Goal: Task Accomplishment & Management: Complete application form

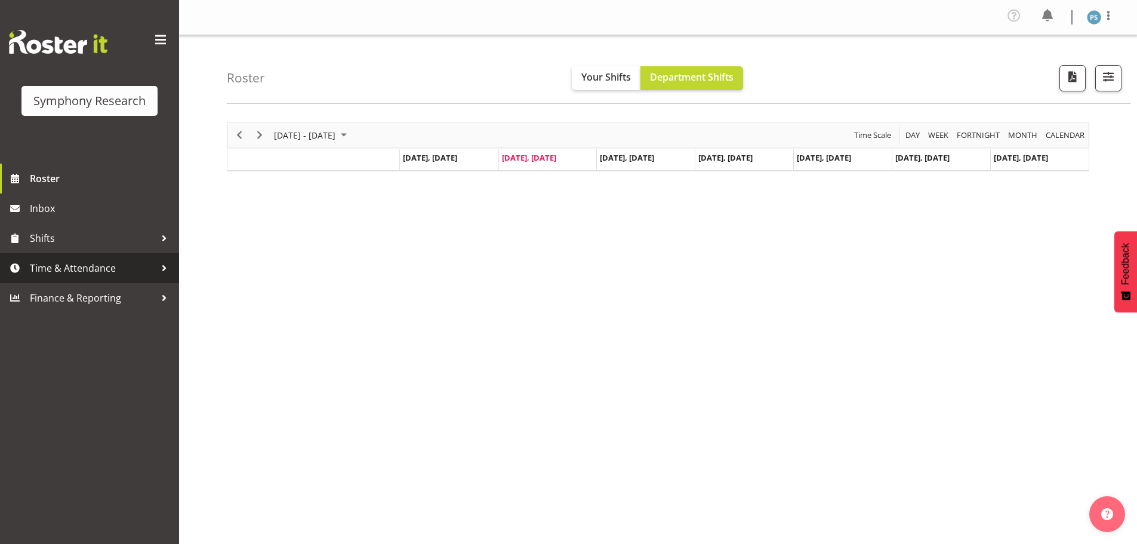
click at [68, 261] on span "Time & Attendance" at bounding box center [92, 268] width 125 height 18
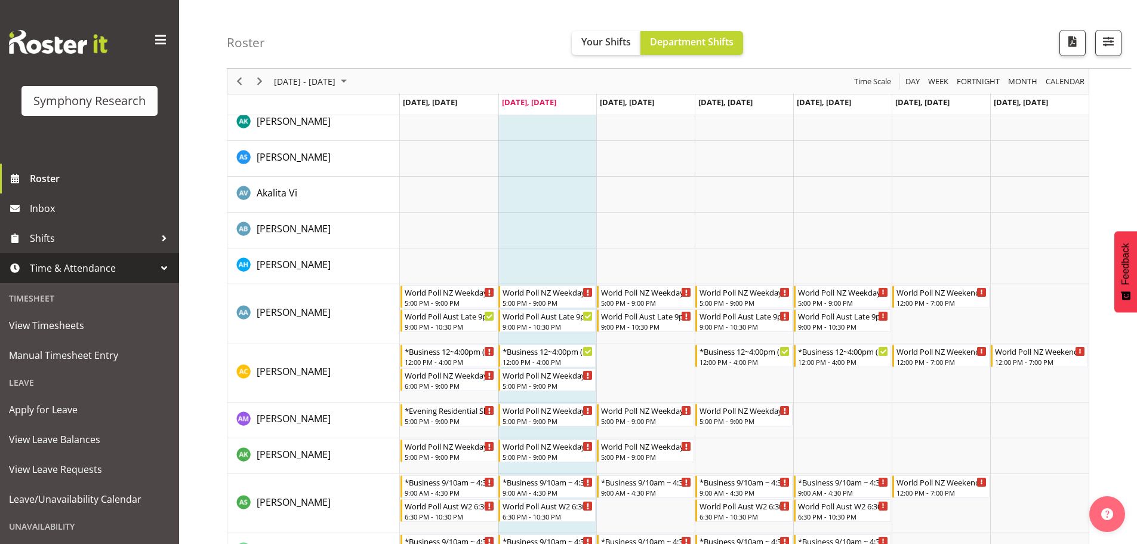
scroll to position [239, 0]
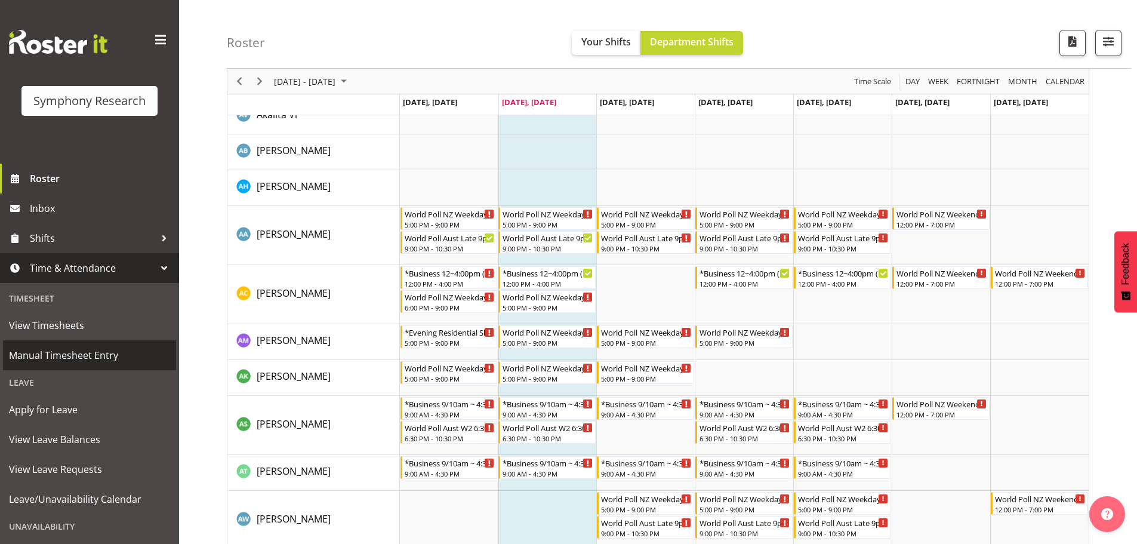
click at [58, 347] on span "Manual Timesheet Entry" at bounding box center [89, 355] width 161 height 18
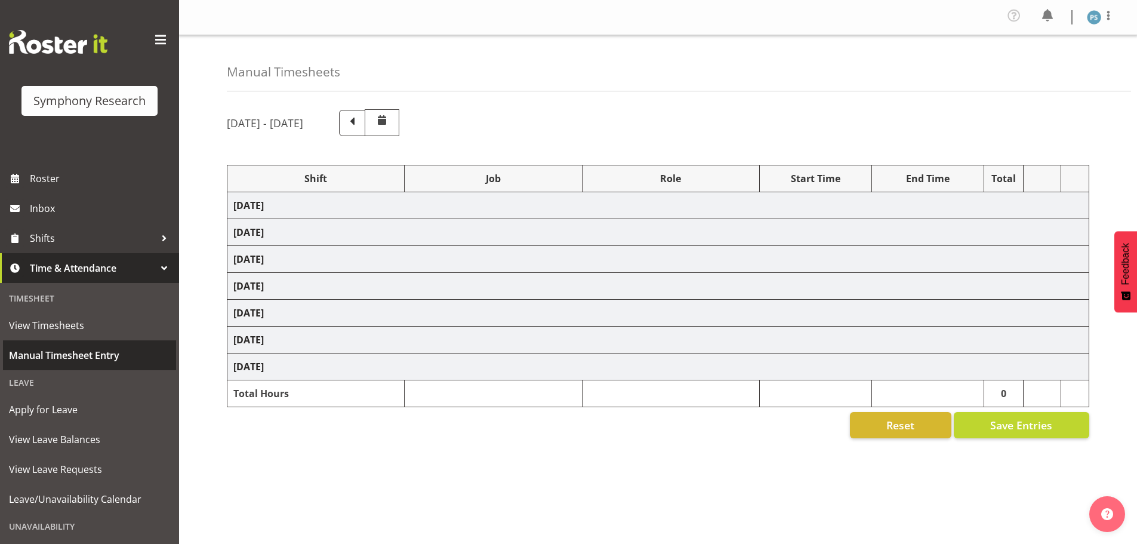
select select "4583"
select select "10527"
select select "4583"
select select "10499"
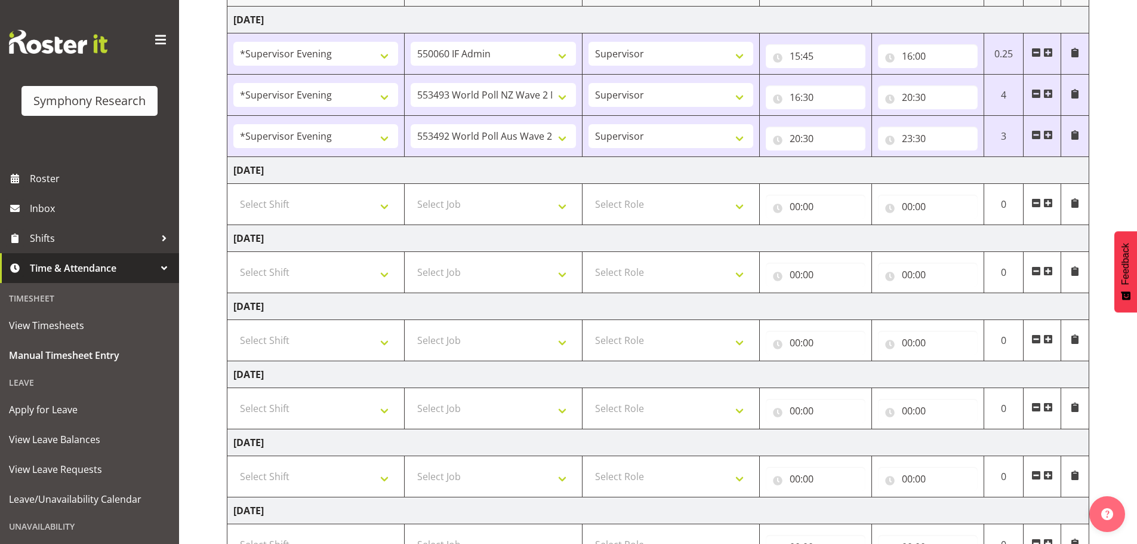
scroll to position [239, 0]
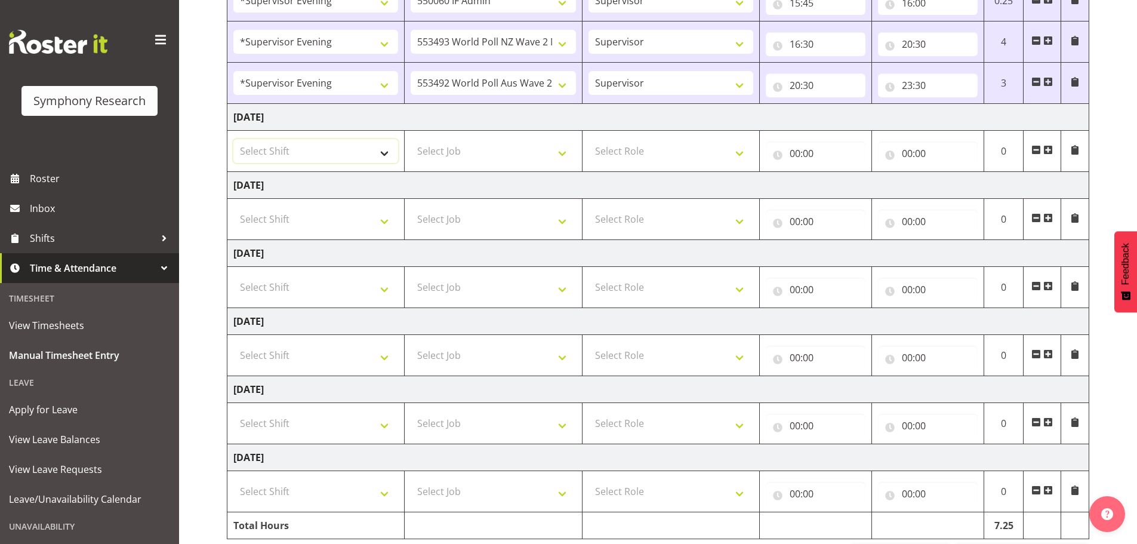
click at [386, 157] on select "Select Shift !!Weekend Residential (Roster IT Shift Label) *Business 9/10am ~ 4…" at bounding box center [315, 151] width 165 height 24
select select "4583"
click at [233, 139] on select "Select Shift !!Weekend Residential (Roster IT Shift Label) *Business 9/10am ~ 4…" at bounding box center [315, 151] width 165 height 24
click at [558, 153] on select "Select Job 550060 IF Admin 553492 World Poll Aus Wave 2 Main 2025 553493 World …" at bounding box center [493, 151] width 165 height 24
select select "10527"
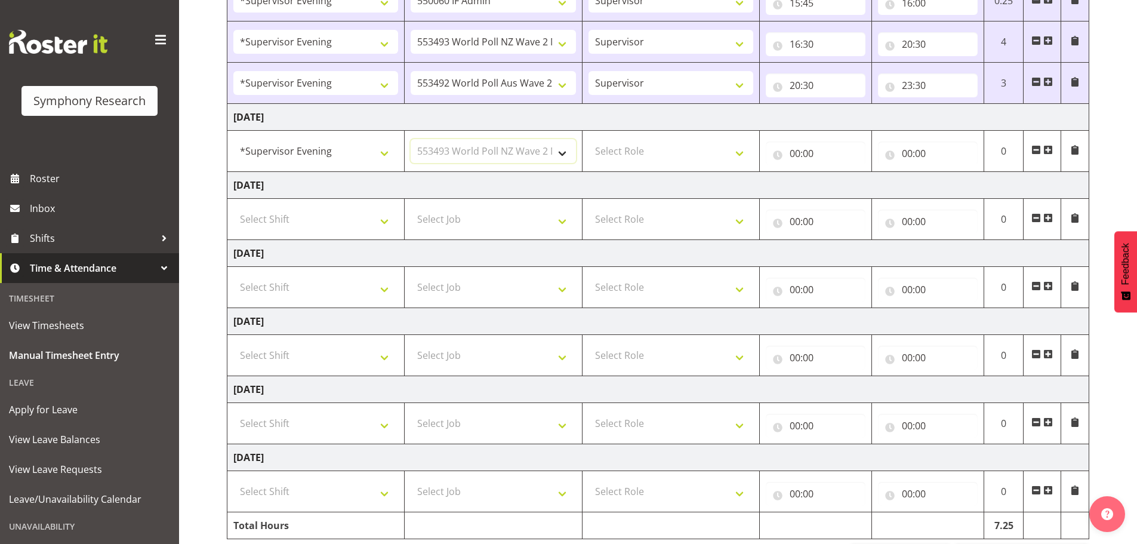
click at [411, 139] on select "Select Job 550060 IF Admin 553492 World Poll Aus Wave 2 Main 2025 553493 World …" at bounding box center [493, 151] width 165 height 24
click at [738, 152] on select "Select Role Supervisor Briefing Interviewing" at bounding box center [670, 151] width 165 height 24
select select "45"
click at [588, 139] on select "Select Role Supervisor Briefing Interviewing" at bounding box center [670, 151] width 165 height 24
click at [799, 156] on input "00:00" at bounding box center [816, 153] width 100 height 24
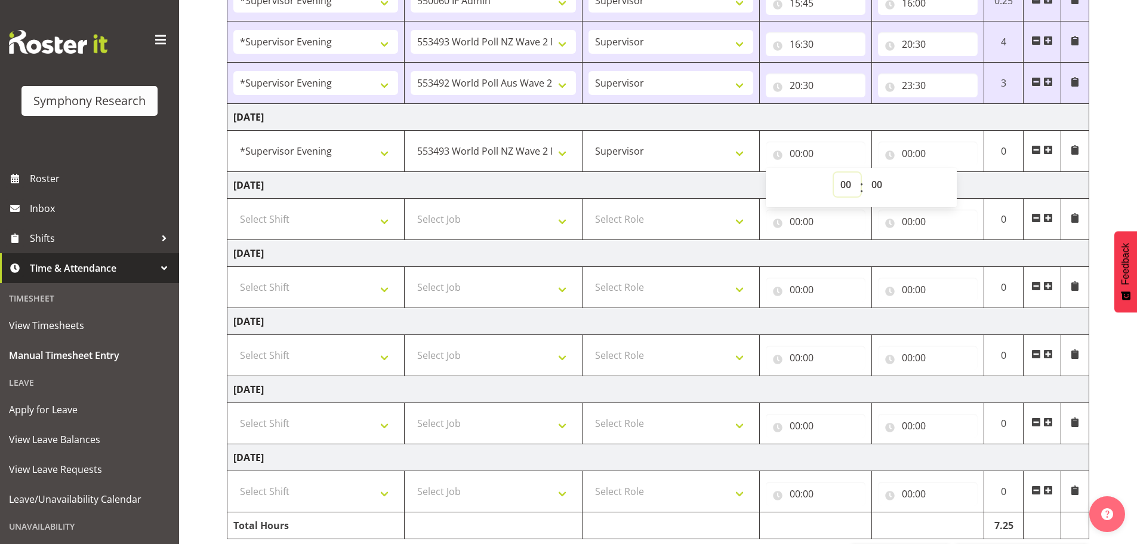
click at [842, 184] on select "00 01 02 03 04 05 06 07 08 09 10 11 12 13 14 15 16 17 18 19 20 21 22 23" at bounding box center [847, 184] width 27 height 24
select select "16"
click at [834, 172] on select "00 01 02 03 04 05 06 07 08 09 10 11 12 13 14 15 16 17 18 19 20 21 22 23" at bounding box center [847, 184] width 27 height 24
type input "16:00"
click at [876, 183] on select "00 01 02 03 04 05 06 07 08 09 10 11 12 13 14 15 16 17 18 19 20 21 22 23 24 25 2…" at bounding box center [878, 184] width 27 height 24
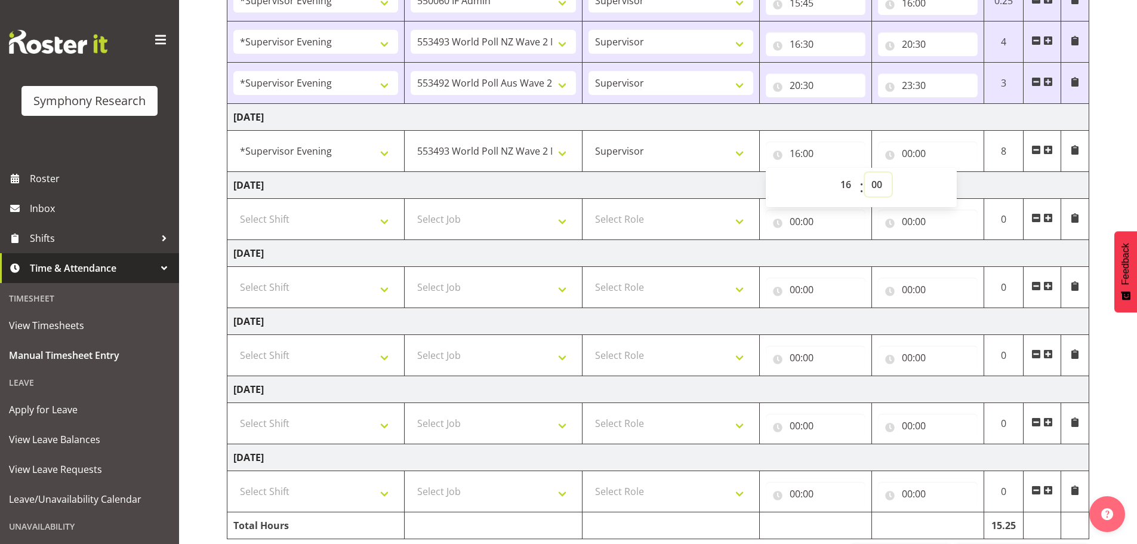
select select "30"
click at [865, 172] on select "00 01 02 03 04 05 06 07 08 09 10 11 12 13 14 15 16 17 18 19 20 21 22 23 24 25 2…" at bounding box center [878, 184] width 27 height 24
type input "16:30"
click at [907, 149] on input "00:00" at bounding box center [928, 153] width 100 height 24
click at [955, 184] on select "00 01 02 03 04 05 06 07 08 09 10 11 12 13 14 15 16 17 18 19 20 21 22 23" at bounding box center [959, 184] width 27 height 24
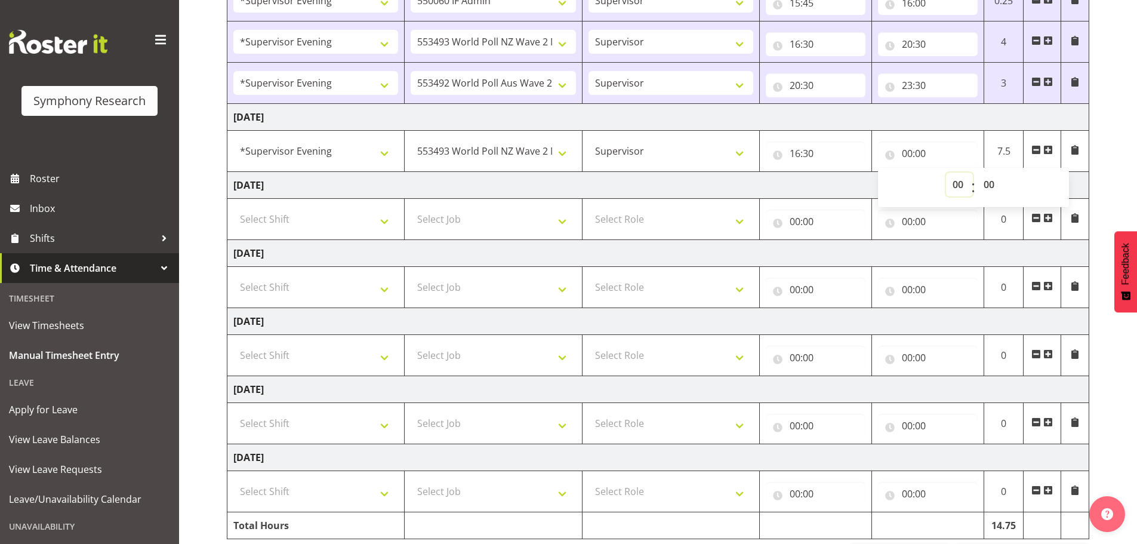
select select "19"
click at [946, 172] on select "00 01 02 03 04 05 06 07 08 09 10 11 12 13 14 15 16 17 18 19 20 21 22 23" at bounding box center [959, 184] width 27 height 24
type input "19:00"
click at [958, 187] on select "00 01 02 03 04 05 06 07 08 09 10 11 12 13 14 15 16 17 18 19 20 21 22 23" at bounding box center [959, 184] width 27 height 24
select select "20"
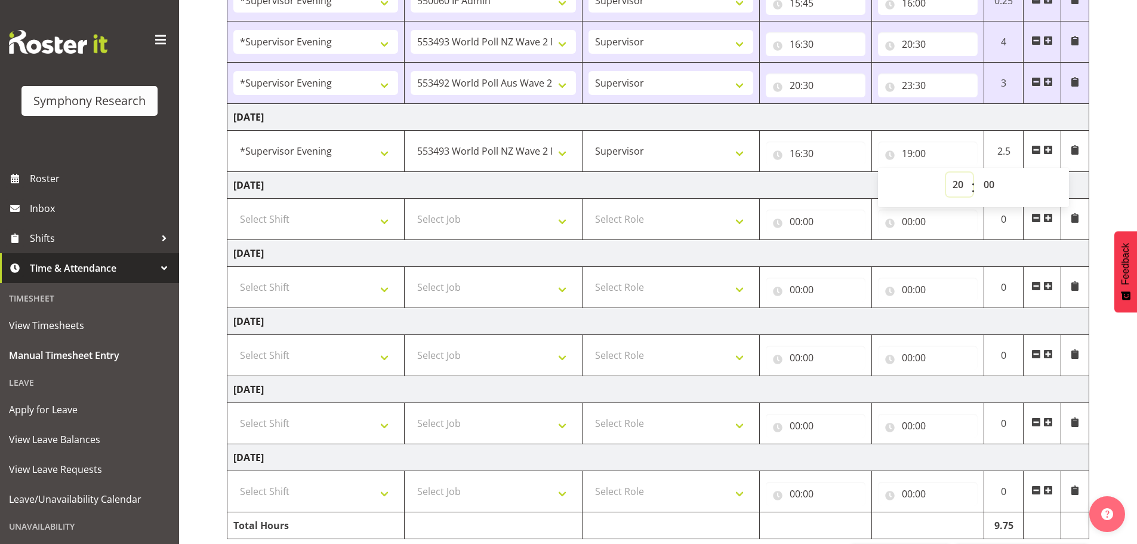
click at [946, 172] on select "00 01 02 03 04 05 06 07 08 09 10 11 12 13 14 15 16 17 18 19 20 21 22 23" at bounding box center [959, 184] width 27 height 24
type input "20:00"
click at [1046, 149] on span at bounding box center [1048, 150] width 10 height 10
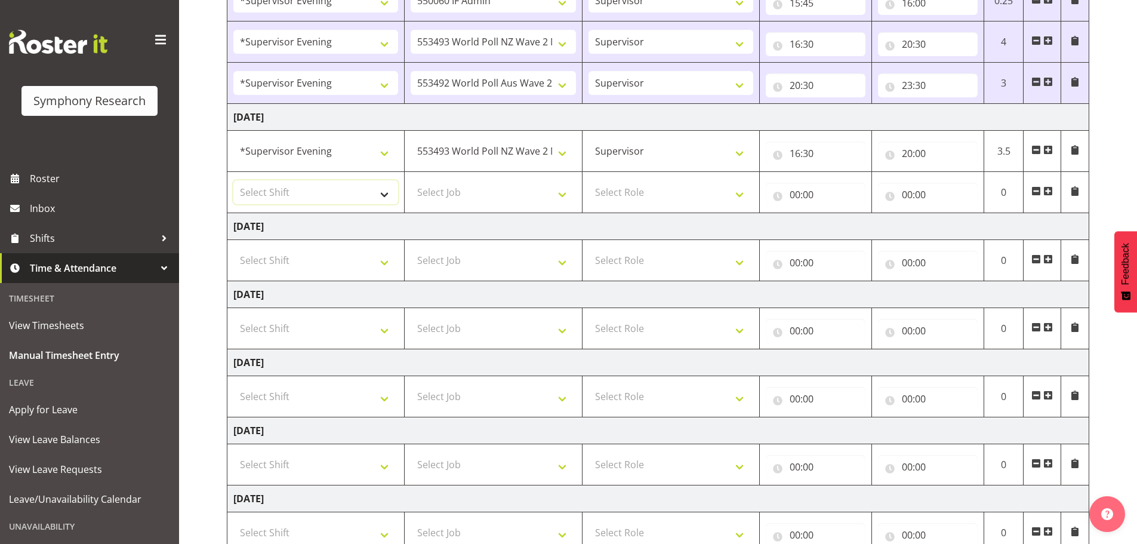
click at [382, 192] on select "Select Shift !!Weekend Residential (Roster IT Shift Label) *Business 9/10am ~ 4…" at bounding box center [315, 192] width 165 height 24
select select "4583"
click at [233, 180] on select "Select Shift !!Weekend Residential (Roster IT Shift Label) *Business 9/10am ~ 4…" at bounding box center [315, 192] width 165 height 24
click at [568, 190] on select "Select Job 550060 IF Admin 553492 World Poll Aus Wave 2 Main 2025 553493 World …" at bounding box center [493, 192] width 165 height 24
select select "10499"
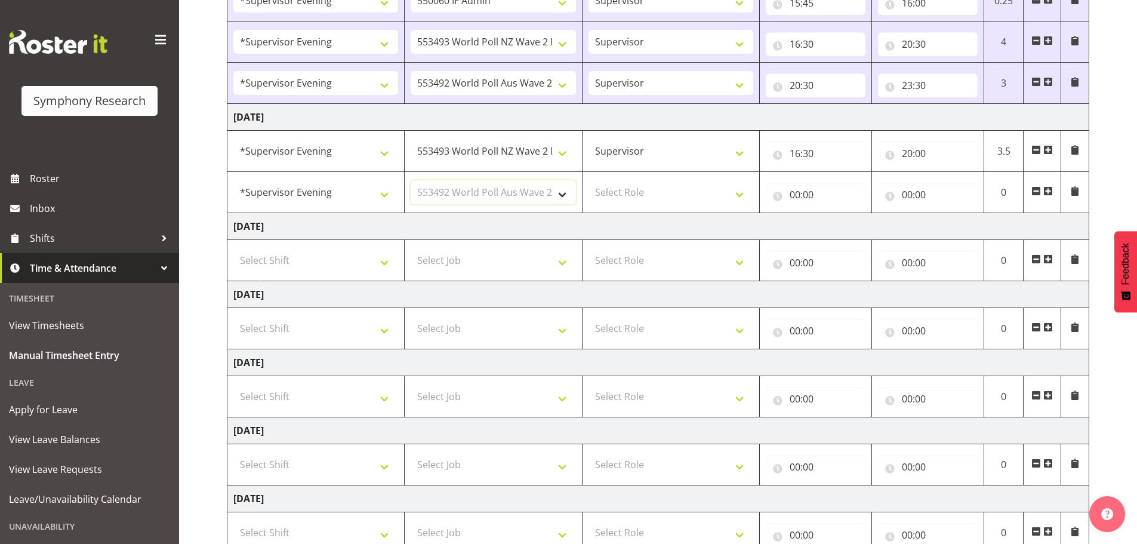
click at [411, 180] on select "Select Job 550060 IF Admin 553492 World Poll Aus Wave 2 Main 2025 553493 World …" at bounding box center [493, 192] width 165 height 24
click at [743, 196] on select "Select Role Supervisor Briefing Interviewing" at bounding box center [670, 192] width 165 height 24
select select "45"
click at [588, 180] on select "Select Role Supervisor Briefing Interviewing" at bounding box center [670, 192] width 165 height 24
click at [794, 195] on input "00:00" at bounding box center [816, 195] width 100 height 24
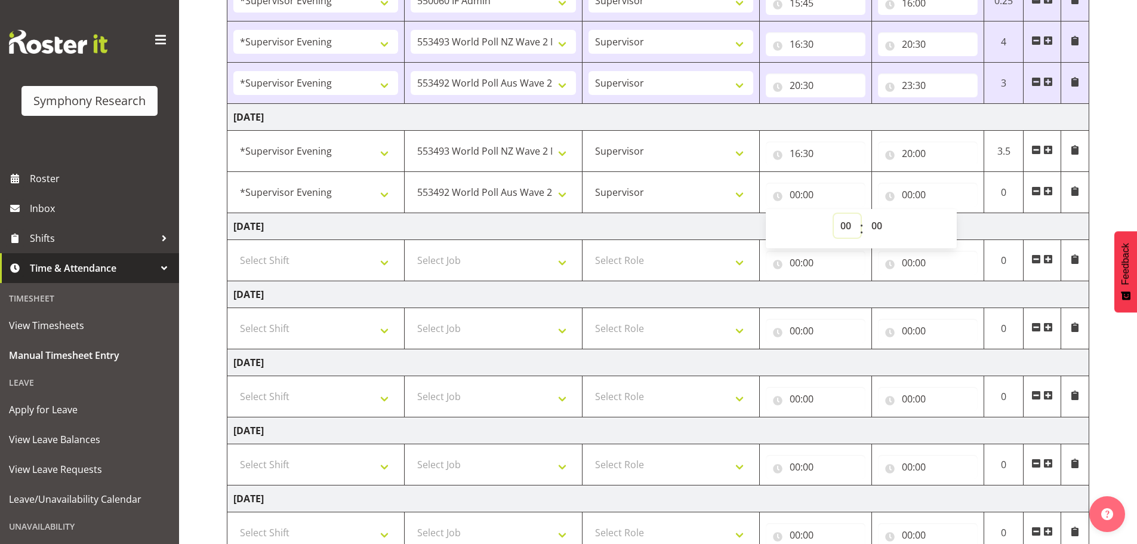
click at [844, 229] on select "00 01 02 03 04 05 06 07 08 09 10 11 12 13 14 15 16 17 18 19 20 21 22 23" at bounding box center [847, 226] width 27 height 24
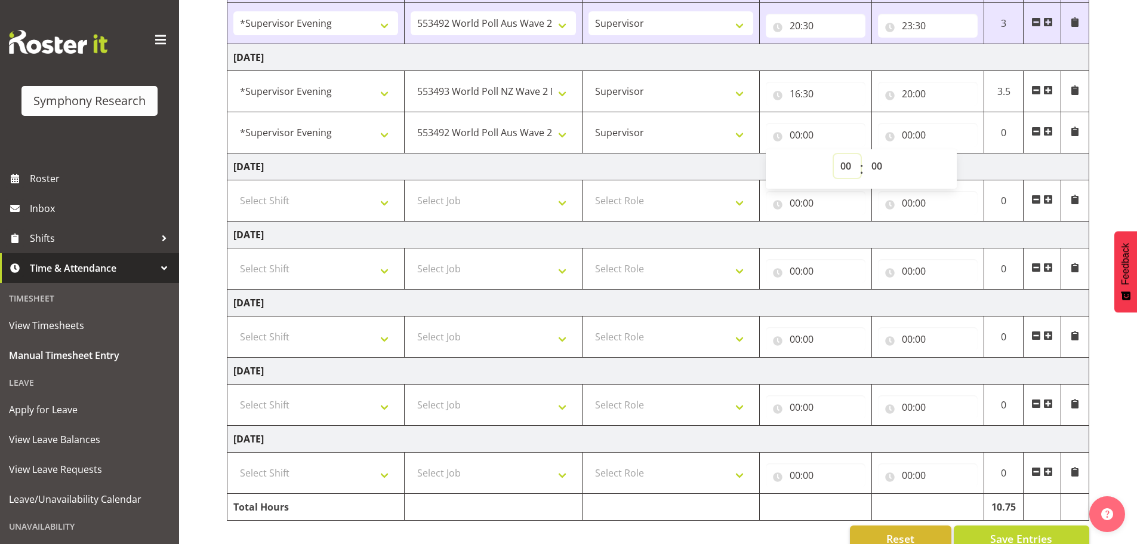
click at [847, 166] on select "00 01 02 03 04 05 06 07 08 09 10 11 12 13 14 15 16 17 18 19 20 21 22 23" at bounding box center [847, 166] width 27 height 24
select select "20"
click at [834, 154] on select "00 01 02 03 04 05 06 07 08 09 10 11 12 13 14 15 16 17 18 19 20 21 22 23" at bounding box center [847, 166] width 27 height 24
type input "20:00"
click at [907, 128] on input "00:00" at bounding box center [928, 135] width 100 height 24
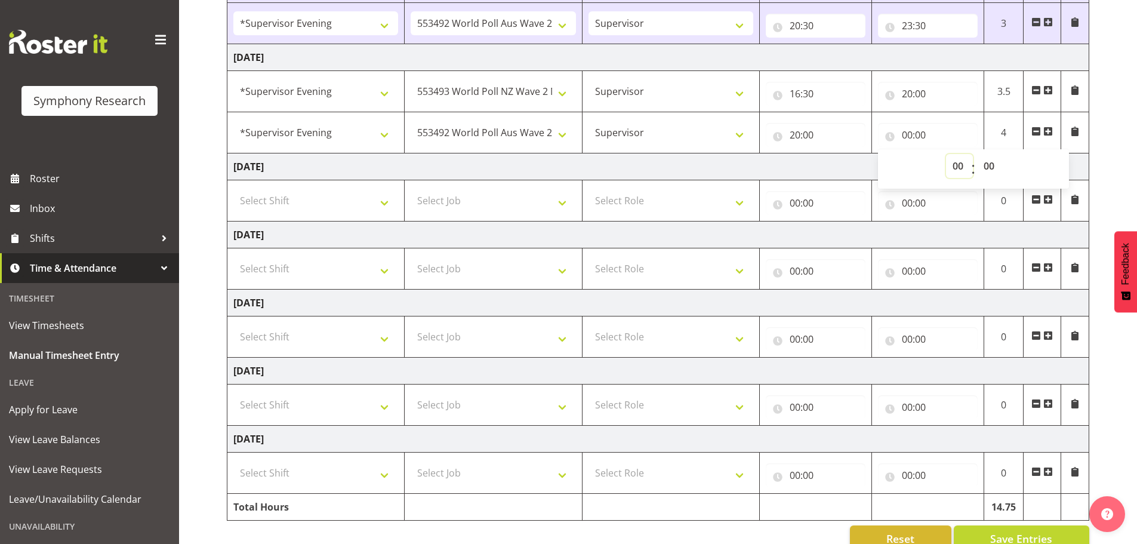
click at [956, 165] on select "00 01 02 03 04 05 06 07 08 09 10 11 12 13 14 15 16 17 18 19 20 21 22 23" at bounding box center [959, 166] width 27 height 24
select select "23"
click at [946, 154] on select "00 01 02 03 04 05 06 07 08 09 10 11 12 13 14 15 16 17 18 19 20 21 22 23" at bounding box center [959, 166] width 27 height 24
type input "23:00"
click at [988, 160] on select "00 01 02 03 04 05 06 07 08 09 10 11 12 13 14 15 16 17 18 19 20 21 22 23 24 25 2…" at bounding box center [990, 166] width 27 height 24
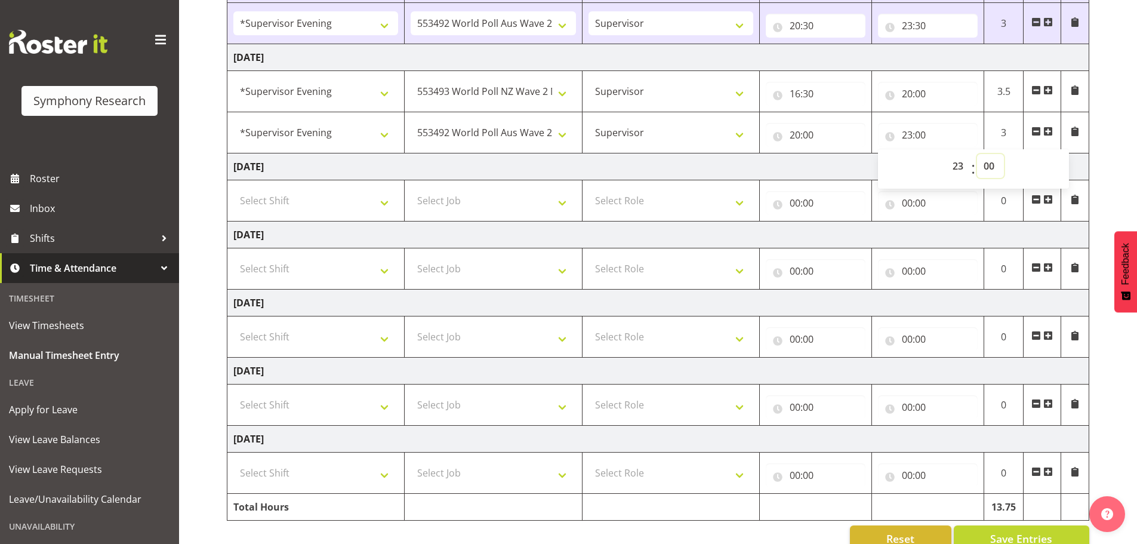
select select "30"
click at [977, 154] on select "00 01 02 03 04 05 06 07 08 09 10 11 12 13 14 15 16 17 18 19 20 21 22 23 24 25 2…" at bounding box center [990, 166] width 27 height 24
type input "23:30"
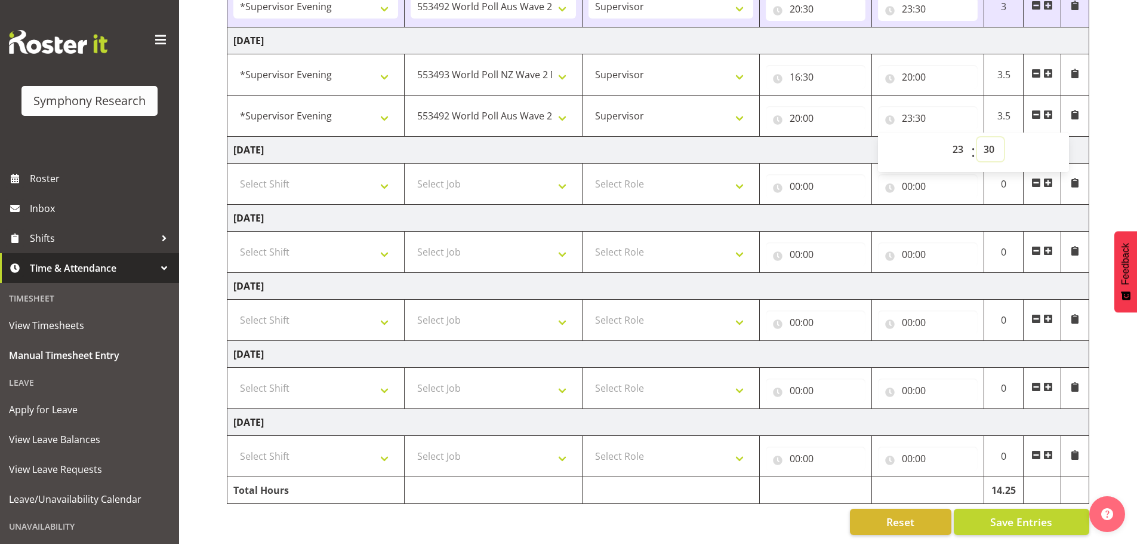
scroll to position [324, 0]
click at [1021, 514] on span "Save Entries" at bounding box center [1021, 522] width 62 height 16
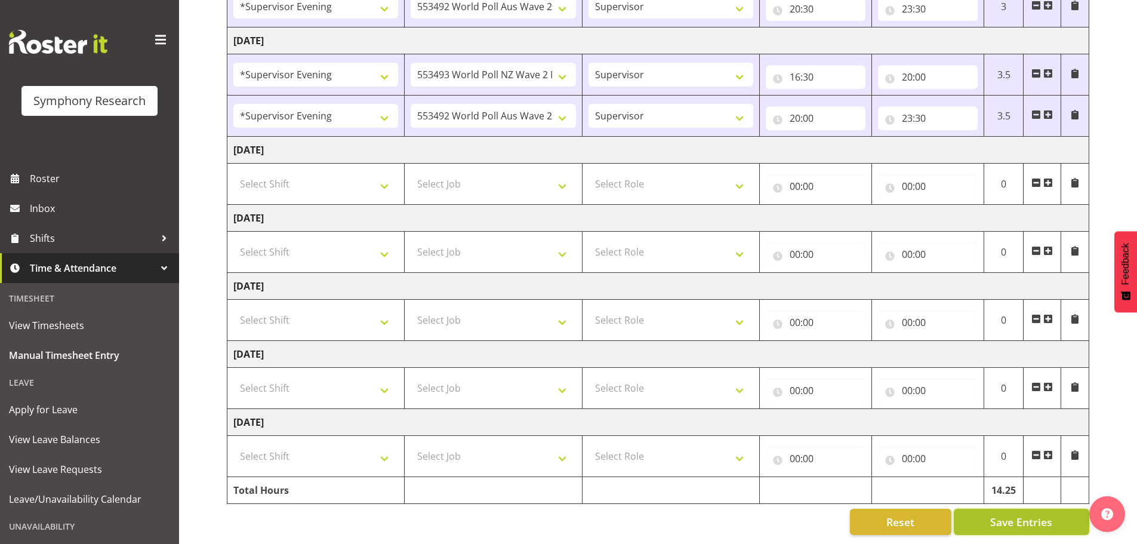
click at [1000, 514] on span "Save Entries" at bounding box center [1021, 522] width 62 height 16
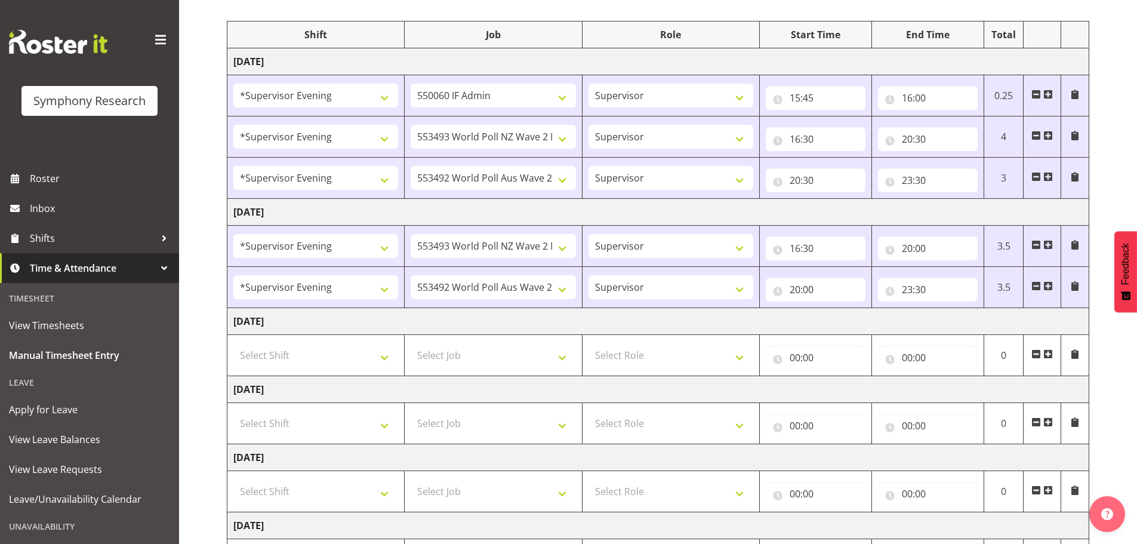
scroll to position [0, 0]
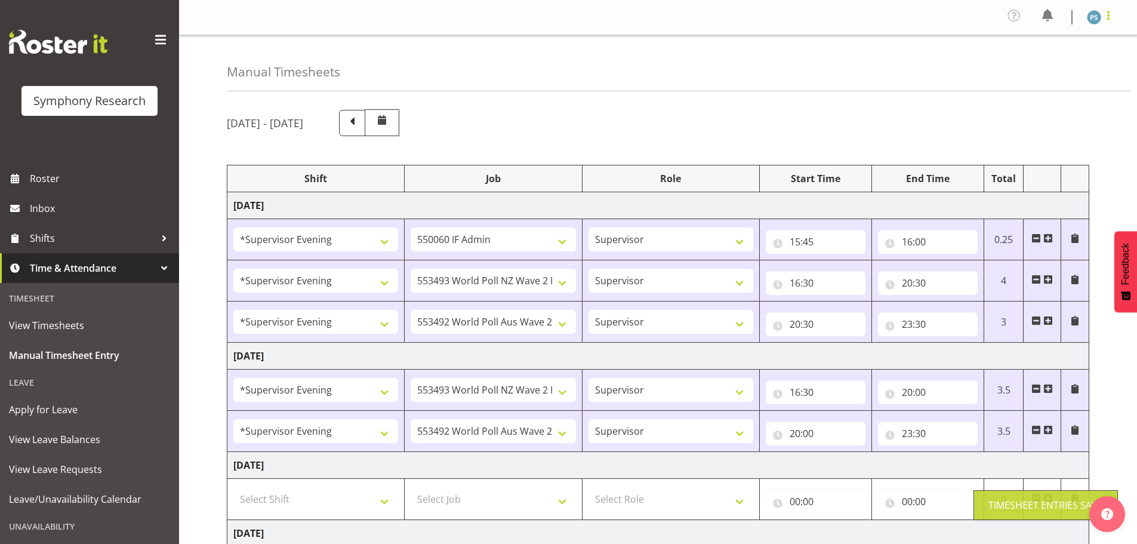
click at [1108, 18] on span at bounding box center [1108, 15] width 14 height 14
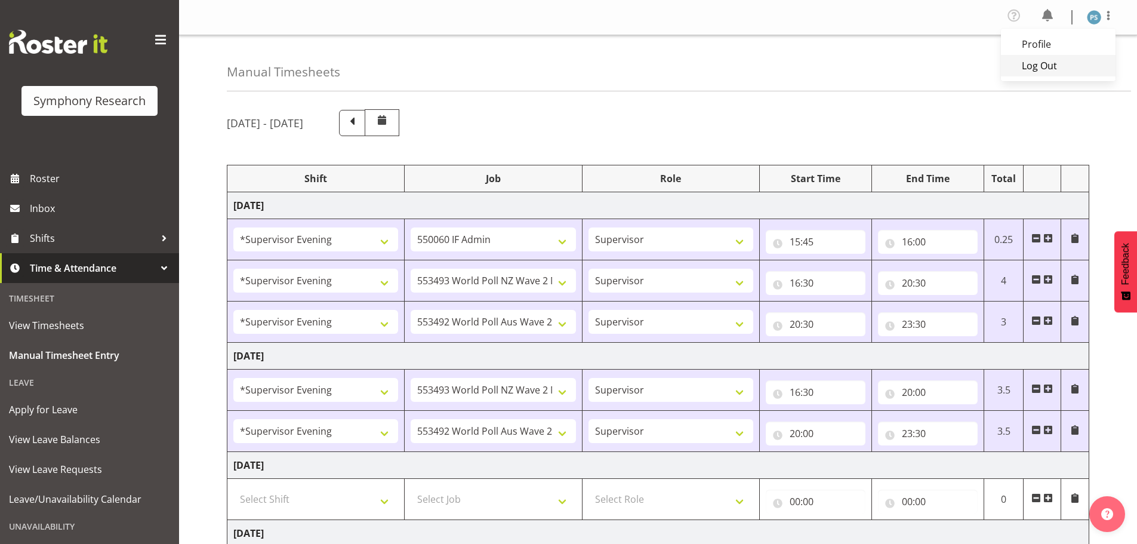
click at [1052, 58] on link "Log Out" at bounding box center [1058, 65] width 115 height 21
